Goal: Share content

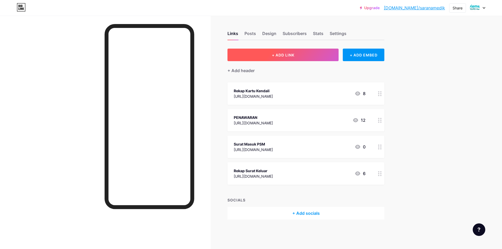
click at [319, 52] on button "+ ADD LINK" at bounding box center [283, 55] width 111 height 13
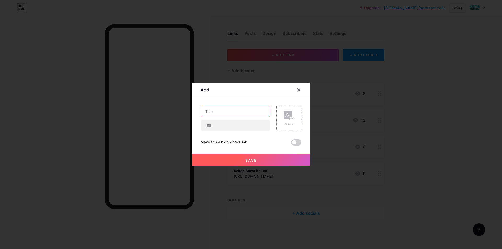
click at [227, 114] on input "text" at bounding box center [235, 111] width 69 height 10
type input "SOP ALAT KESEHATAN"
click at [237, 126] on input "text" at bounding box center [235, 125] width 69 height 10
paste input "[URL][DOMAIN_NAME]"
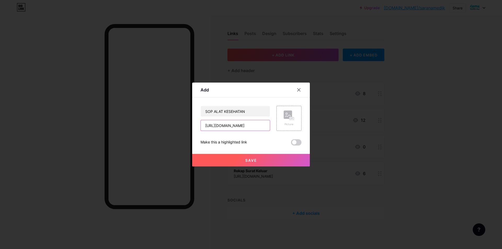
type input "[URL][DOMAIN_NAME]"
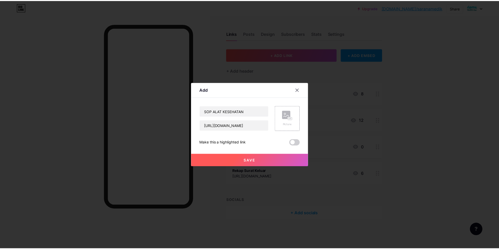
scroll to position [0, 0]
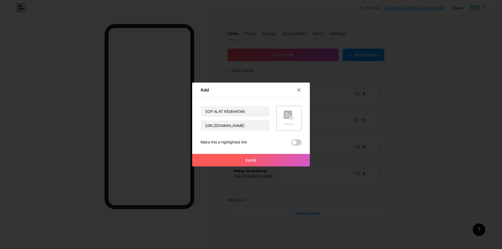
click at [247, 158] on button "Save" at bounding box center [251, 160] width 118 height 13
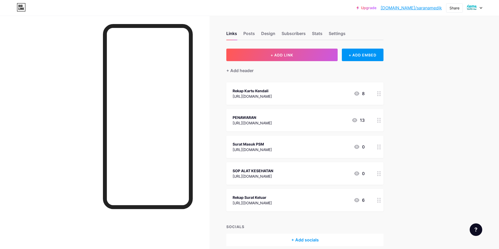
click at [260, 177] on div "[URL][DOMAIN_NAME]" at bounding box center [252, 176] width 41 height 5
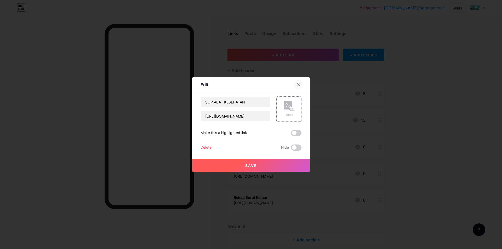
click at [300, 84] on icon at bounding box center [299, 84] width 3 height 3
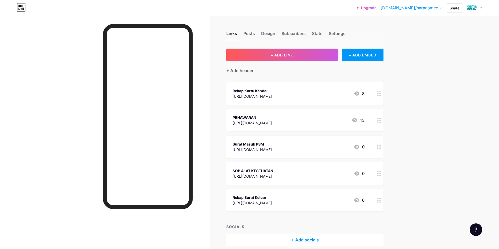
click at [273, 172] on div "SOP ALAT KESEHATAN" at bounding box center [252, 170] width 41 height 5
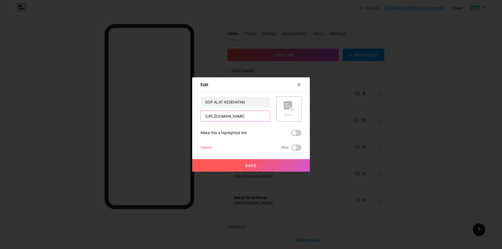
click at [246, 118] on input "[URL][DOMAIN_NAME]" at bounding box center [235, 116] width 69 height 10
click at [301, 82] on div at bounding box center [298, 84] width 9 height 9
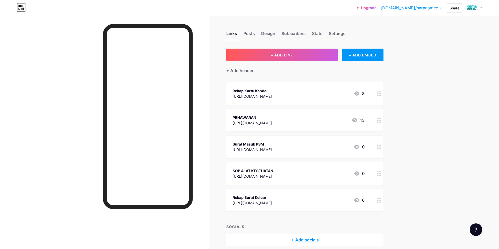
click at [419, 8] on link "[DOMAIN_NAME]/saranamedik" at bounding box center [410, 8] width 61 height 6
